Goal: Task Accomplishment & Management: Complete application form

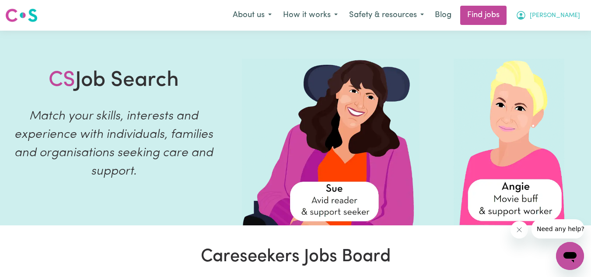
click at [566, 11] on span "[PERSON_NAME]" at bounding box center [555, 16] width 50 height 10
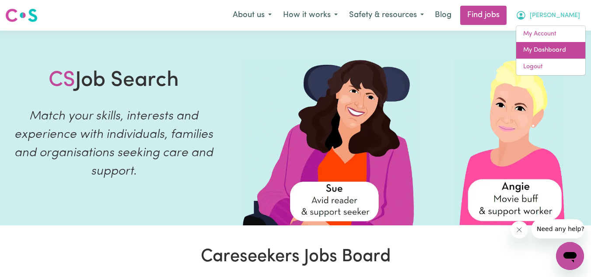
click at [541, 44] on link "My Dashboard" at bounding box center [550, 50] width 69 height 17
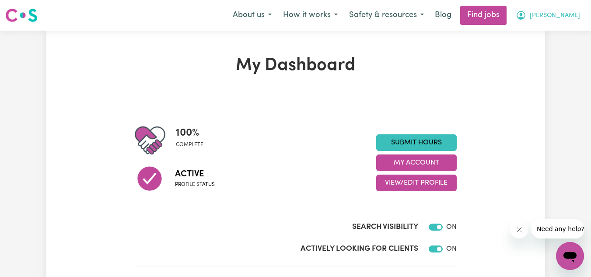
click at [558, 14] on span "[PERSON_NAME]" at bounding box center [555, 16] width 50 height 10
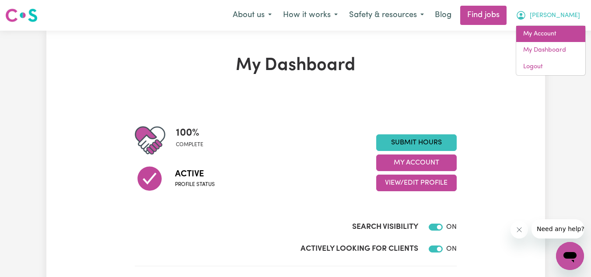
click at [548, 28] on link "My Account" at bounding box center [550, 34] width 69 height 17
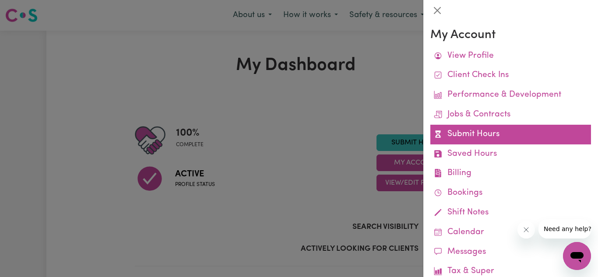
click at [482, 142] on link "Submit Hours" at bounding box center [510, 135] width 161 height 20
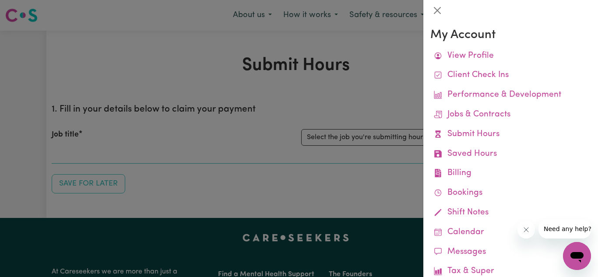
click at [371, 165] on div at bounding box center [299, 138] width 598 height 277
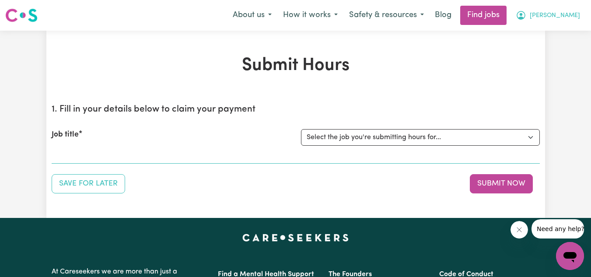
click at [553, 10] on button "[PERSON_NAME]" at bounding box center [548, 15] width 76 height 18
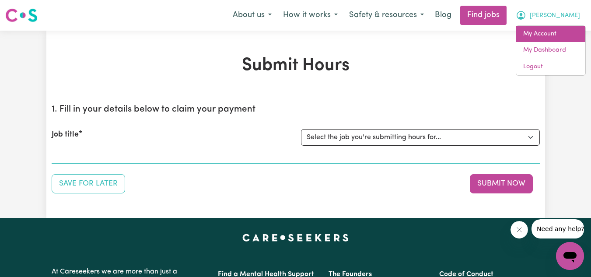
click at [547, 37] on link "My Account" at bounding box center [550, 34] width 69 height 17
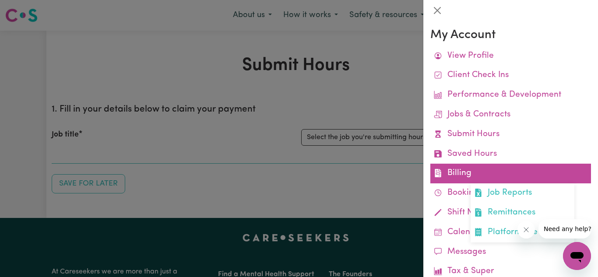
click at [470, 168] on link "Billing Job Reports Remittances Platform Fee Invoices" at bounding box center [510, 174] width 161 height 20
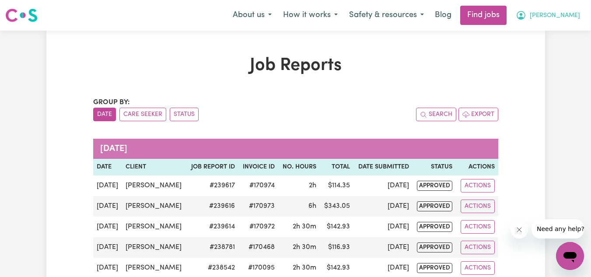
click at [575, 18] on span "[PERSON_NAME]" at bounding box center [555, 16] width 50 height 10
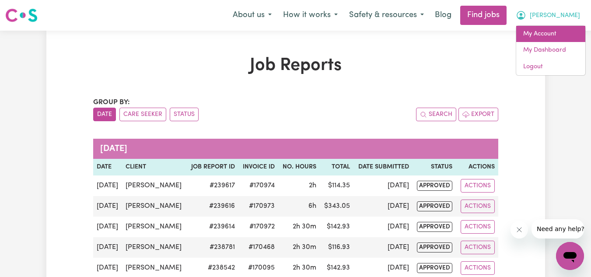
click at [543, 38] on link "My Account" at bounding box center [550, 34] width 69 height 17
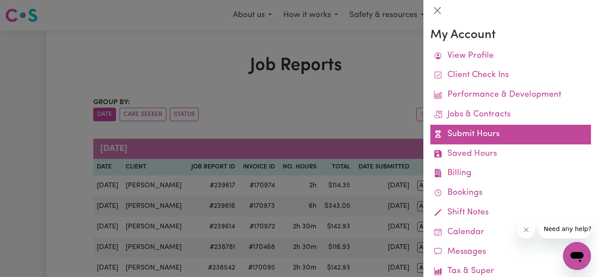
click at [477, 126] on link "Submit Hours" at bounding box center [510, 135] width 161 height 20
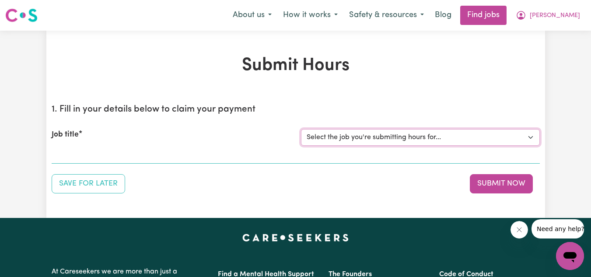
click at [410, 139] on select "Select the job you're submitting hours for... [[PERSON_NAME]] Personnel care wo…" at bounding box center [420, 137] width 239 height 17
click at [301, 129] on select "Select the job you're submitting hours for... [[PERSON_NAME]] Personnel care wo…" at bounding box center [420, 137] width 239 height 17
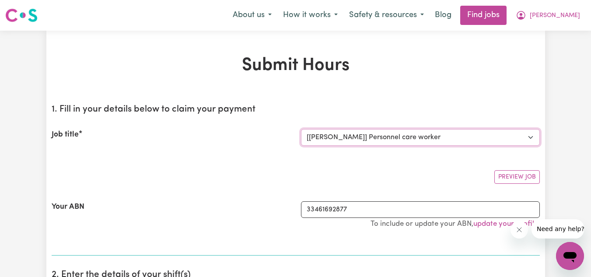
select select "0"
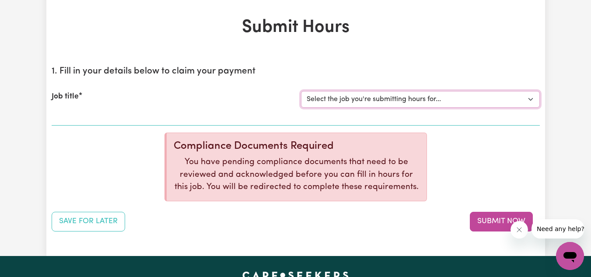
scroll to position [39, 0]
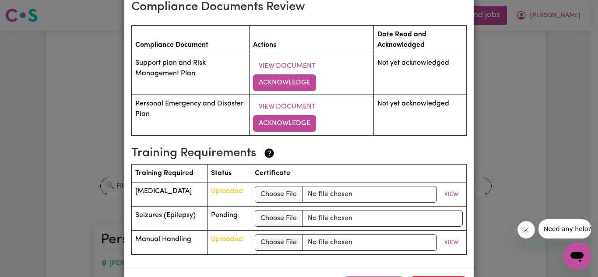
scroll to position [1248, 0]
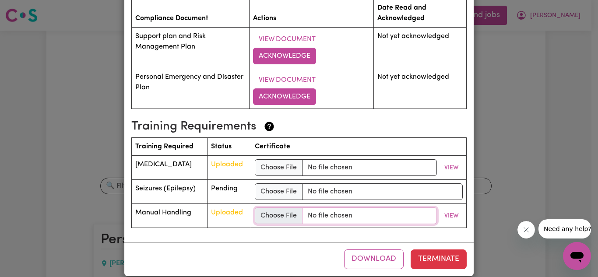
click at [286, 217] on input "file" at bounding box center [346, 215] width 182 height 17
type input "C:\fakepath\Manual Handling.pdf"
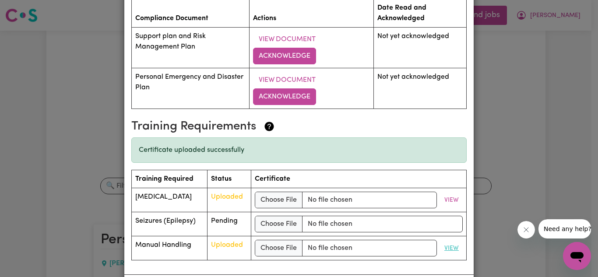
click at [447, 249] on button "View" at bounding box center [451, 249] width 22 height 14
click at [282, 245] on input "file" at bounding box center [346, 248] width 182 height 17
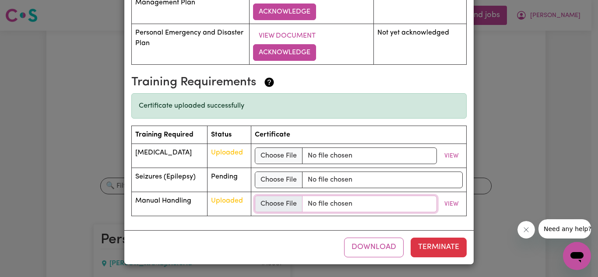
click at [276, 206] on input "file" at bounding box center [346, 204] width 182 height 17
click at [449, 200] on button "View" at bounding box center [451, 204] width 22 height 14
